Goal: Transaction & Acquisition: Obtain resource

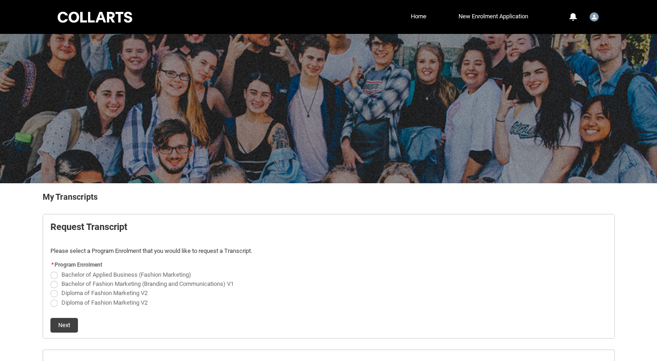
click at [404, 19] on ul "Home New Enrolment Application More" at bounding box center [341, 17] width 378 height 14
click at [415, 17] on link "Home" at bounding box center [419, 17] width 20 height 14
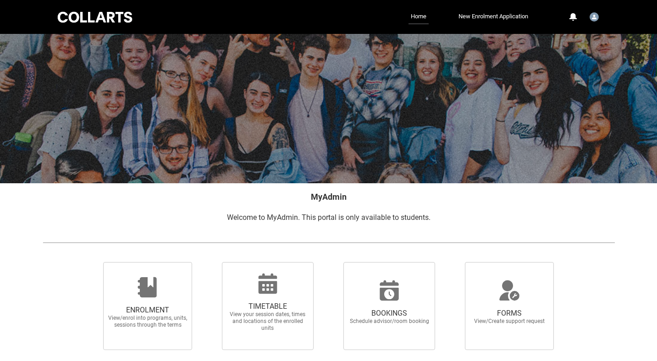
scroll to position [67, 0]
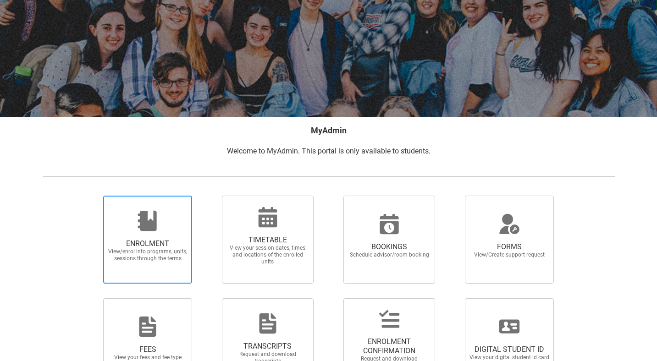
click at [172, 233] on span "ENROLMENT View/enrol into programs, units, sessions through the terms" at bounding box center [148, 251] width 88 height 38
click at [92, 196] on input "ENROLMENT View/enrol into programs, units, sessions through the terms" at bounding box center [92, 195] width 0 height 0
radio input "true"
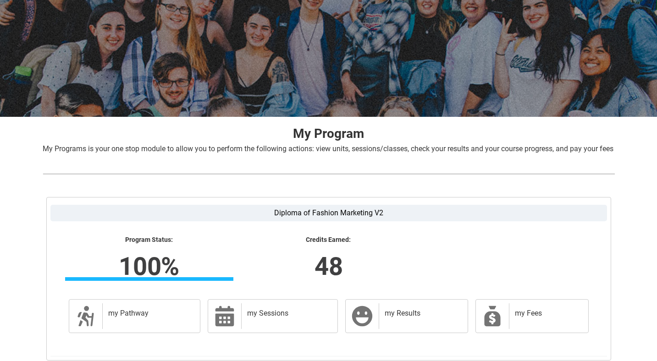
scroll to position [150, 0]
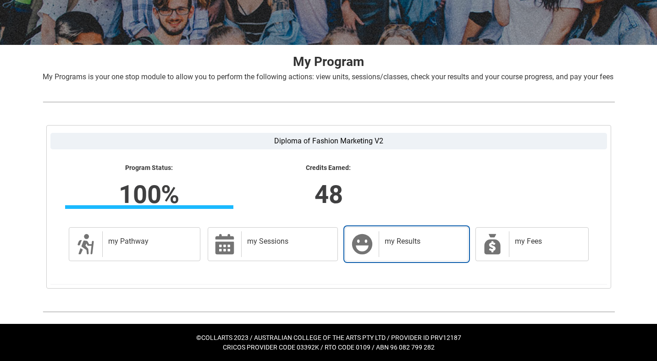
click at [426, 252] on div "my Results" at bounding box center [421, 245] width 85 height 26
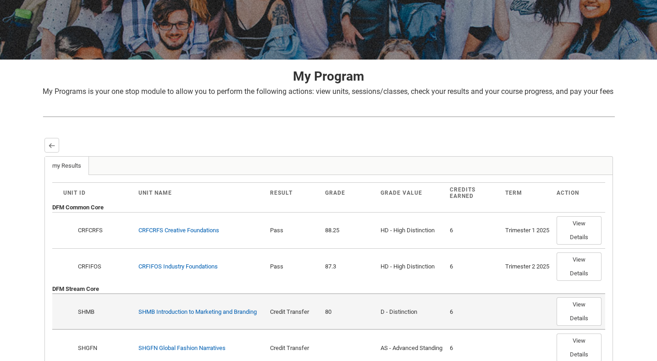
scroll to position [63, 0]
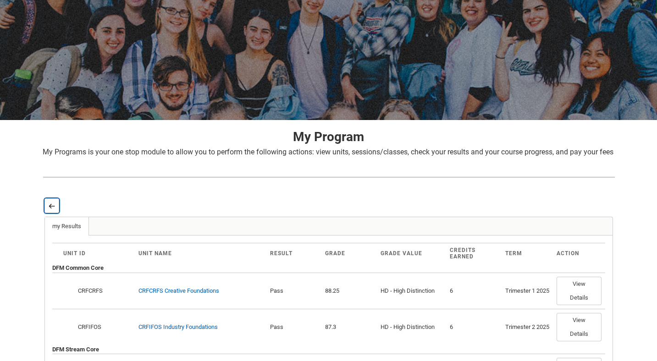
click at [55, 213] on button "Back" at bounding box center [51, 206] width 15 height 15
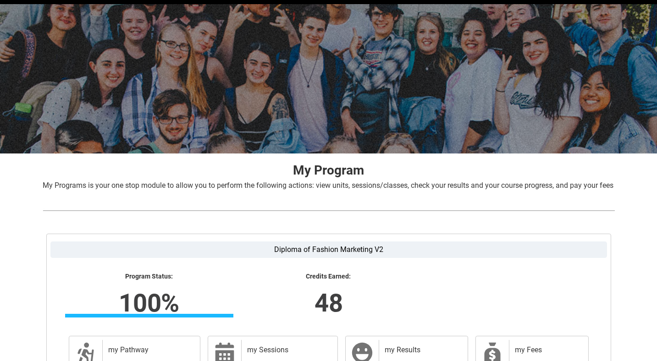
scroll to position [0, 0]
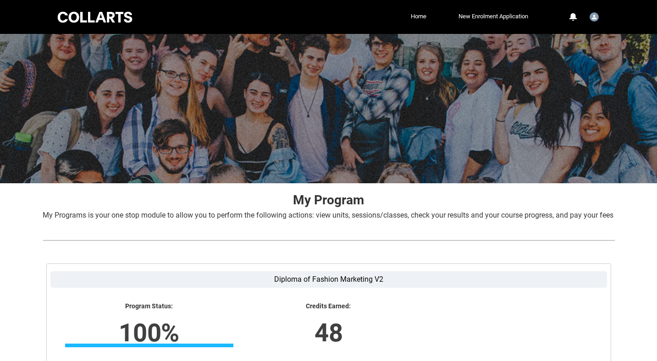
click at [403, 14] on ul "Home New Enrolment Application More" at bounding box center [341, 17] width 378 height 14
click at [414, 15] on link "Home" at bounding box center [419, 17] width 20 height 14
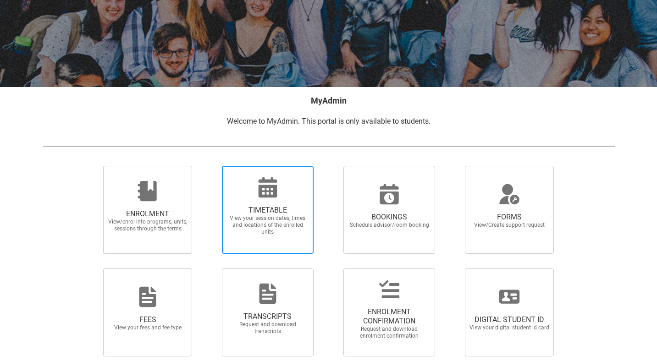
scroll to position [136, 0]
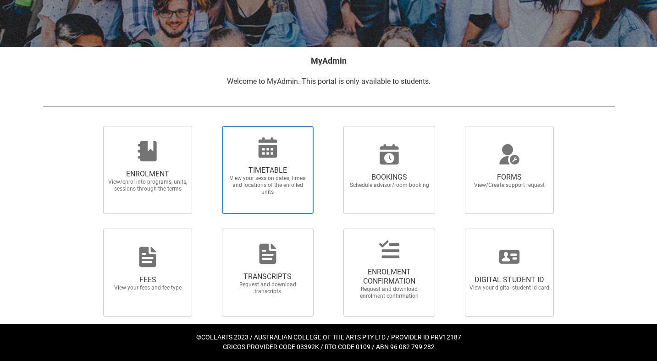
click at [250, 240] on span "TRANSCRIPTS Request and download transcripts" at bounding box center [268, 273] width 92 height 88
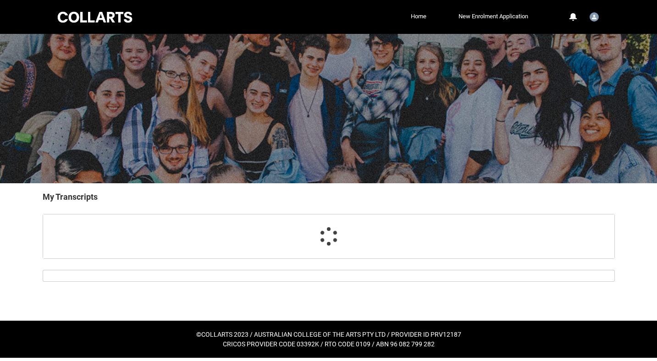
scroll to position [45, 0]
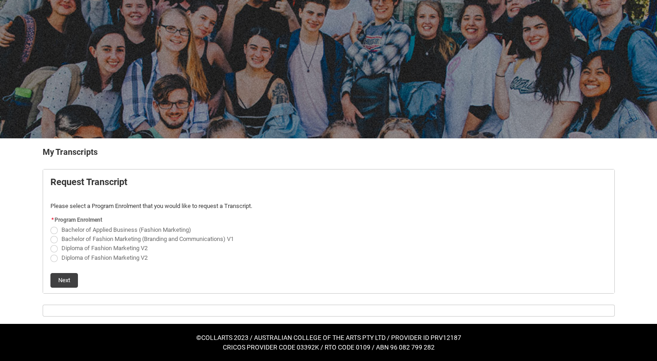
click at [56, 249] on span "Request_Student_Transcript flow" at bounding box center [53, 248] width 7 height 7
click at [50, 244] on input "Diploma of Fashion Marketing V2" at bounding box center [50, 244] width 0 height 0
radio input "true"
click at [56, 259] on span "Request_Student_Transcript flow" at bounding box center [53, 258] width 7 height 7
click at [50, 253] on input "Diploma of Fashion Marketing V2" at bounding box center [50, 253] width 0 height 0
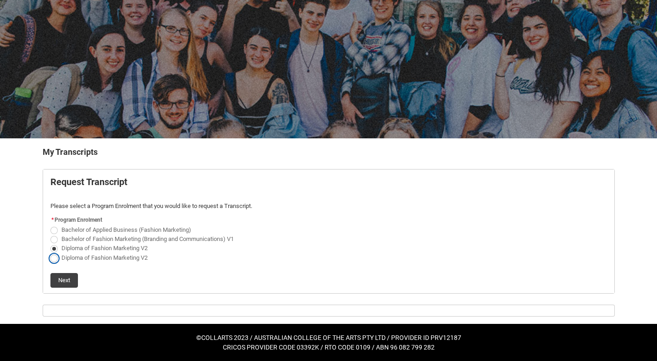
radio input "true"
click at [56, 250] on span "Request_Student_Transcript flow" at bounding box center [53, 248] width 7 height 7
click at [50, 244] on input "Diploma of Fashion Marketing V2" at bounding box center [50, 244] width 0 height 0
radio input "true"
click at [69, 278] on button "Next" at bounding box center [64, 280] width 28 height 15
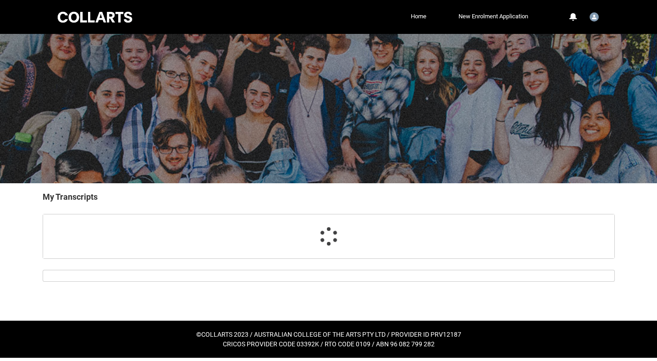
scroll to position [0, 0]
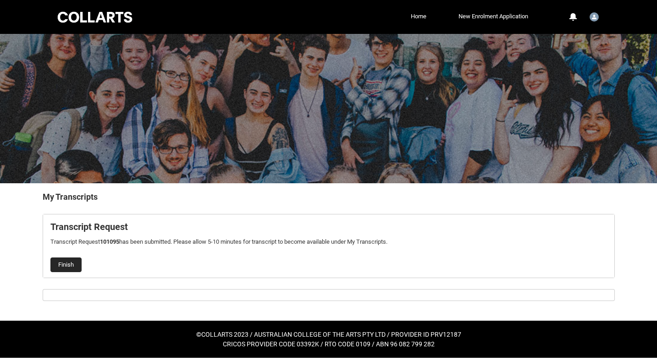
click at [55, 267] on button "Finish" at bounding box center [65, 265] width 31 height 15
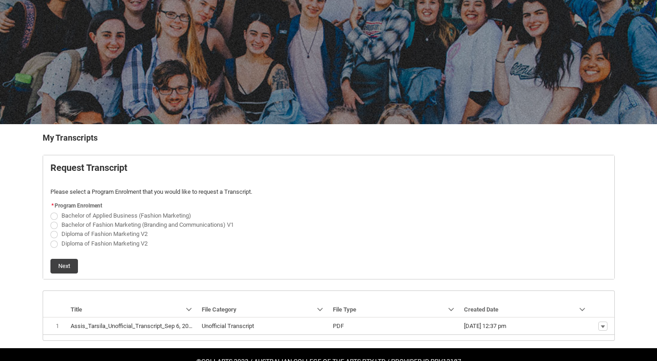
scroll to position [83, 0]
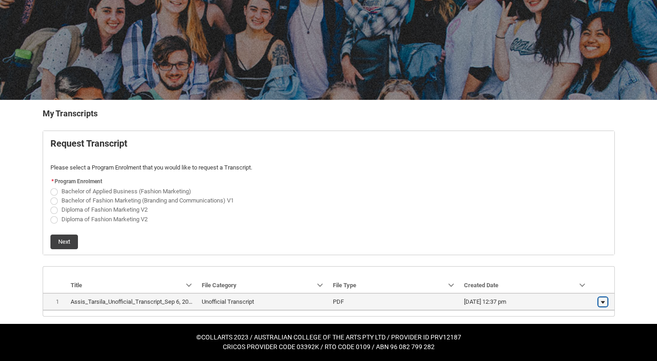
click at [602, 300] on lightning-primitive-icon "button" at bounding box center [603, 302] width 6 height 6
click at [579, 298] on span "Download" at bounding box center [581, 300] width 25 height 8
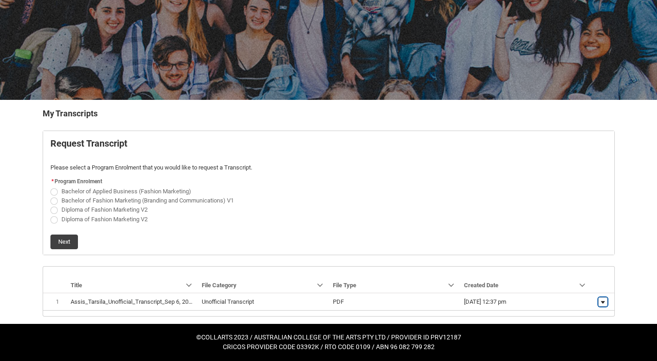
scroll to position [0, 0]
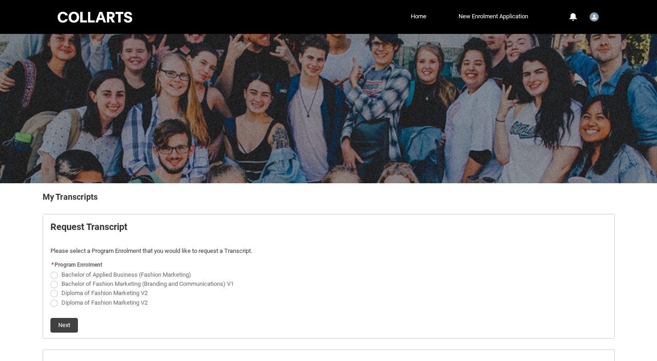
click at [80, 22] on div at bounding box center [95, 17] width 78 height 14
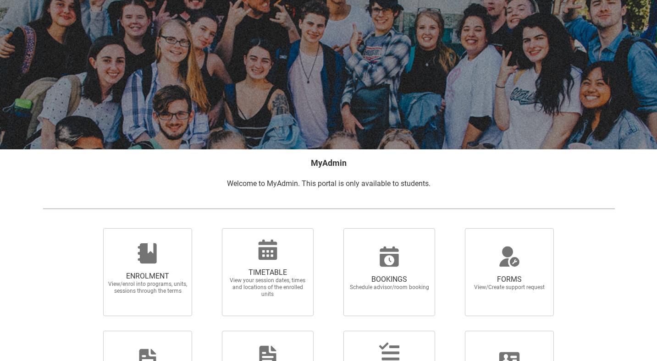
scroll to position [136, 0]
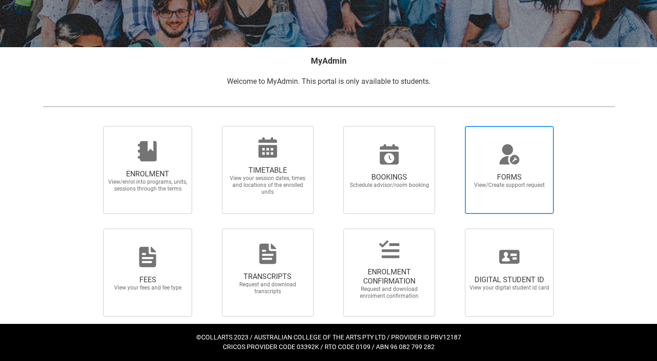
click at [486, 187] on span "View/Create support request" at bounding box center [509, 185] width 81 height 7
click at [454, 126] on input "FORMS View/Create support request" at bounding box center [454, 126] width 0 height 0
radio input "true"
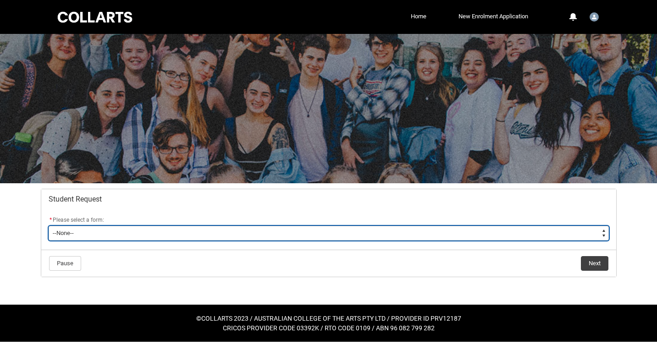
click at [187, 238] on select "--None-- Academic Transcript Application to Appeal Assignment Extension Change …" at bounding box center [329, 233] width 560 height 15
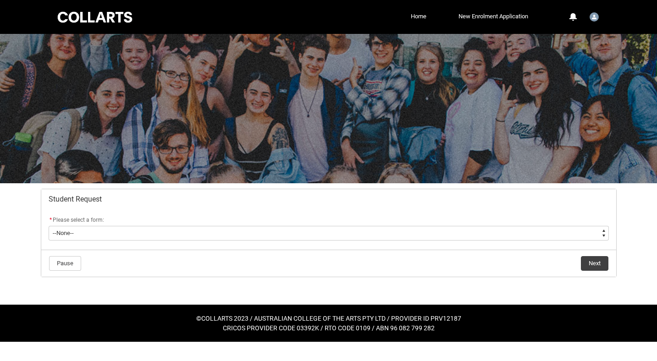
click at [93, 20] on div at bounding box center [95, 17] width 78 height 14
